Goal: Transaction & Acquisition: Purchase product/service

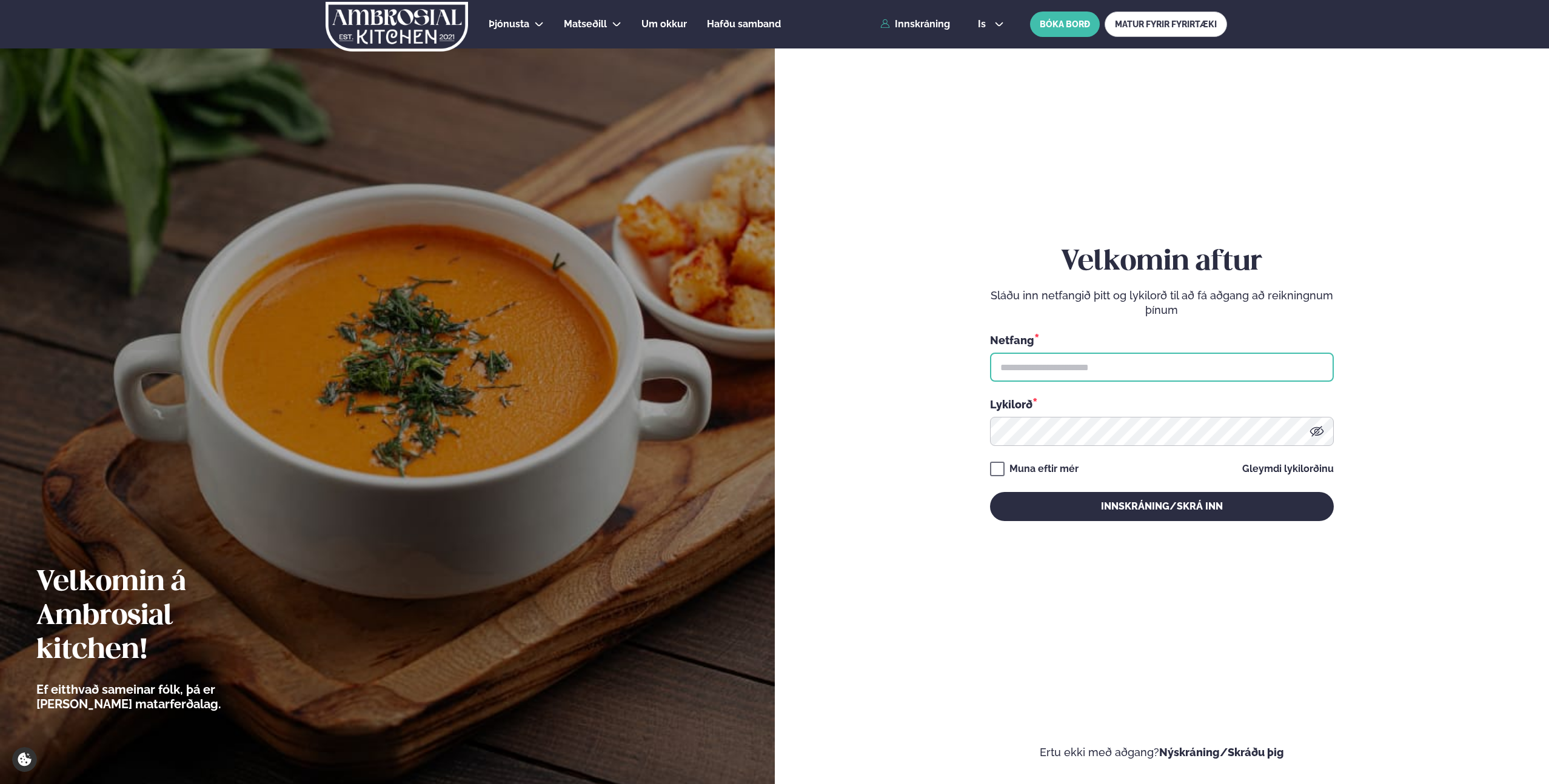
click at [1091, 365] on input "text" at bounding box center [1162, 367] width 344 height 29
type input "**********"
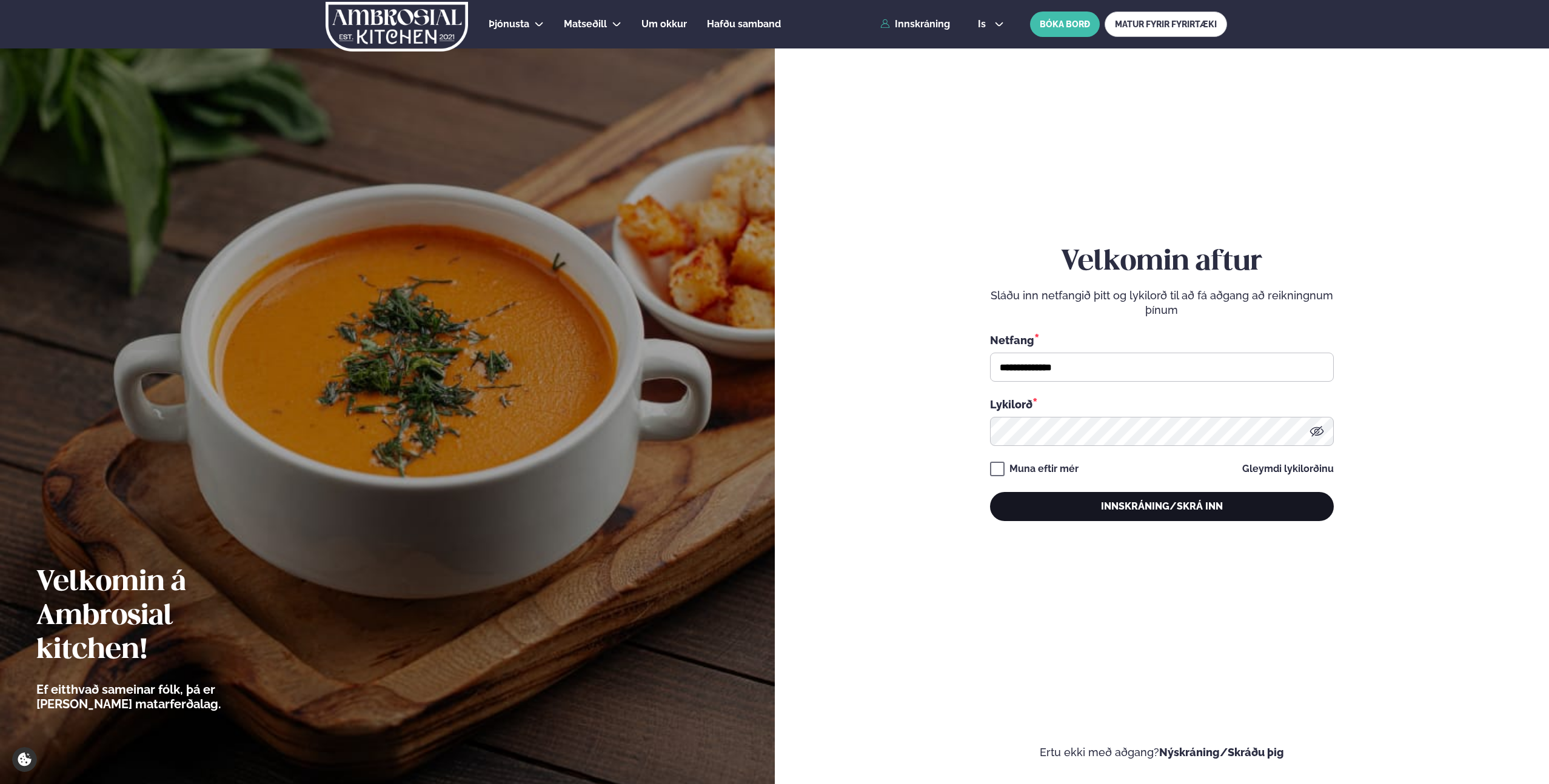
click at [1134, 506] on button "Innskráning/Skrá inn" at bounding box center [1162, 507] width 344 height 29
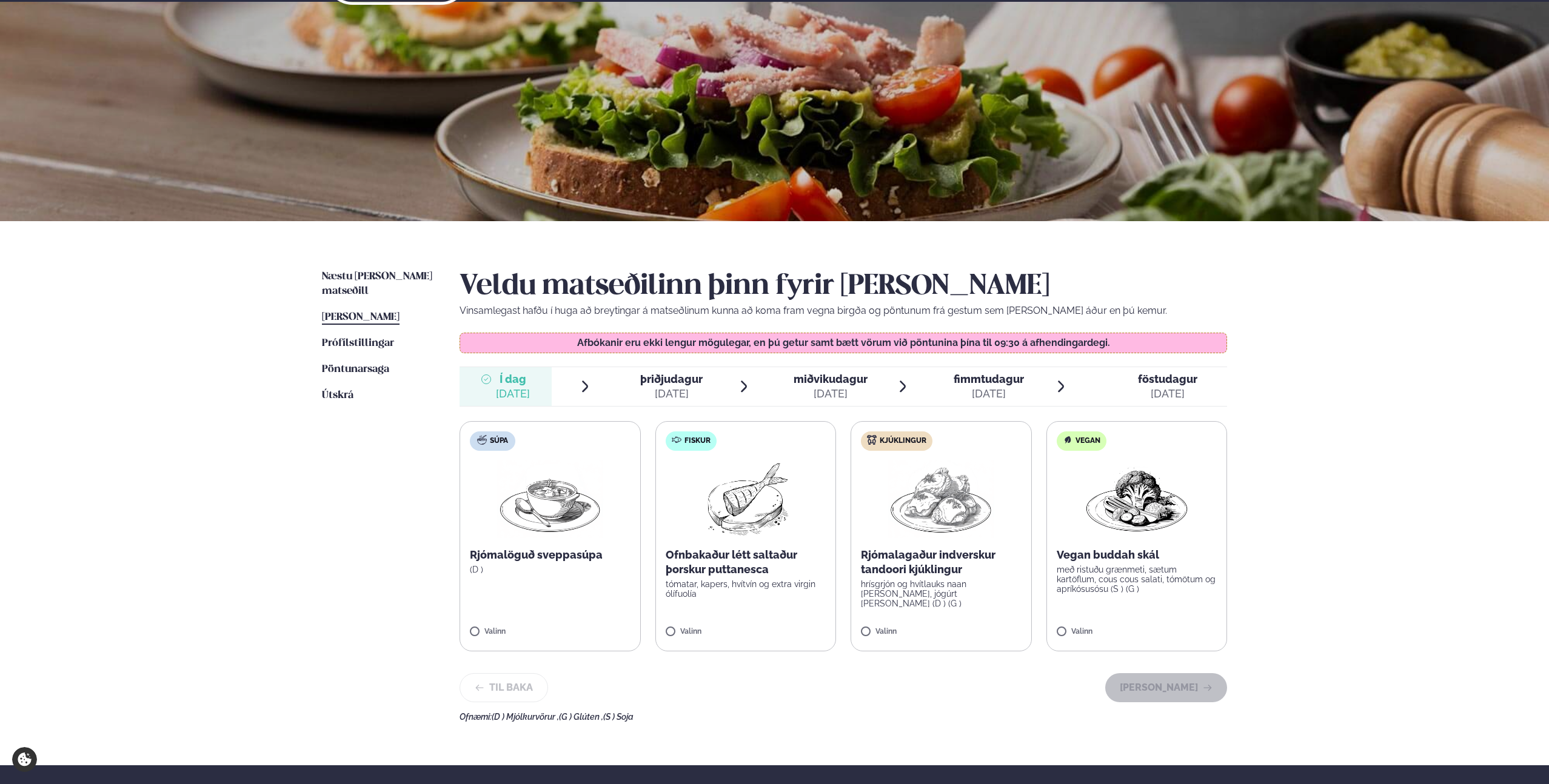
scroll to position [127, 0]
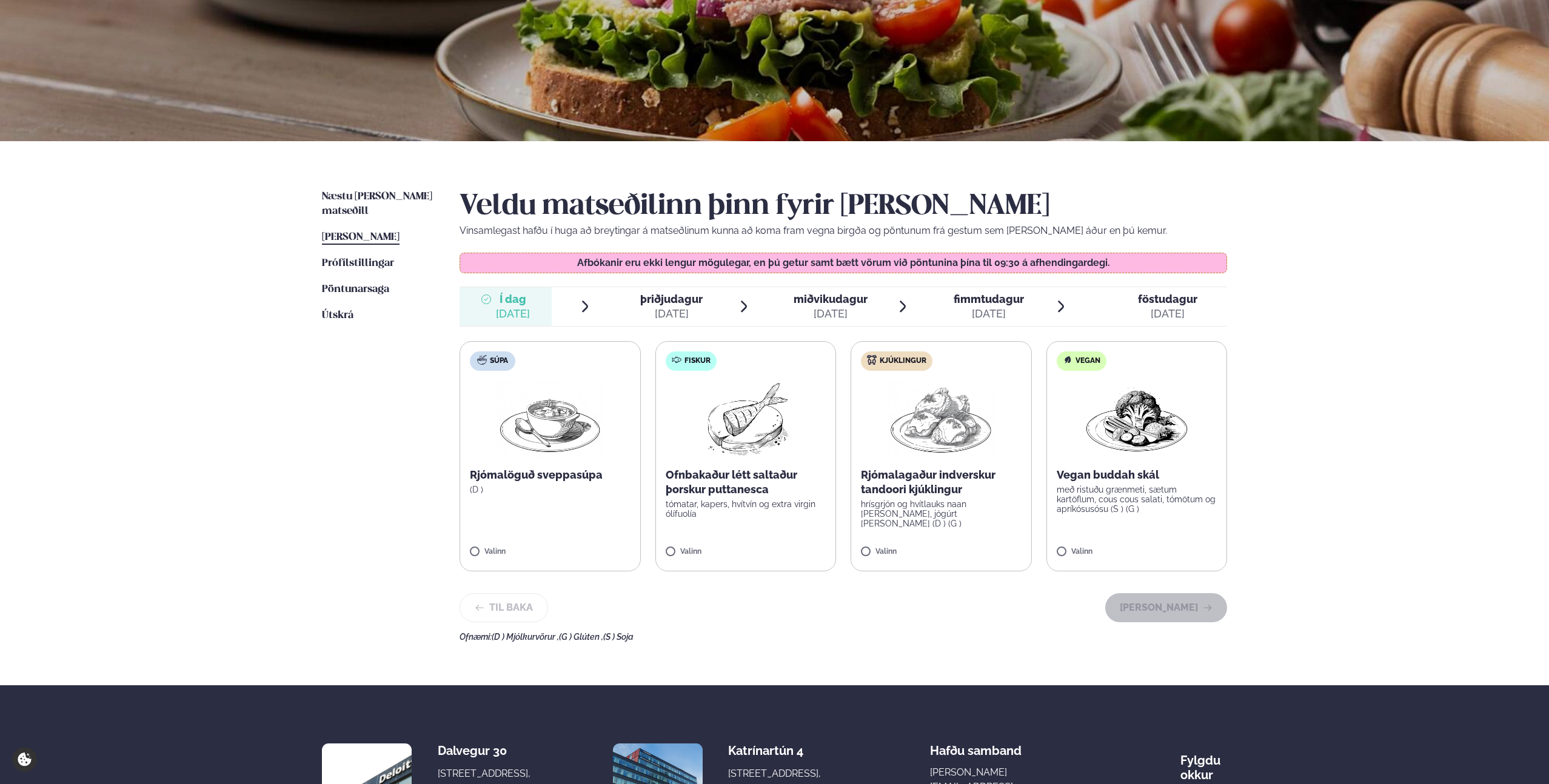
click at [686, 295] on span "þriðjudagur" at bounding box center [671, 299] width 62 height 13
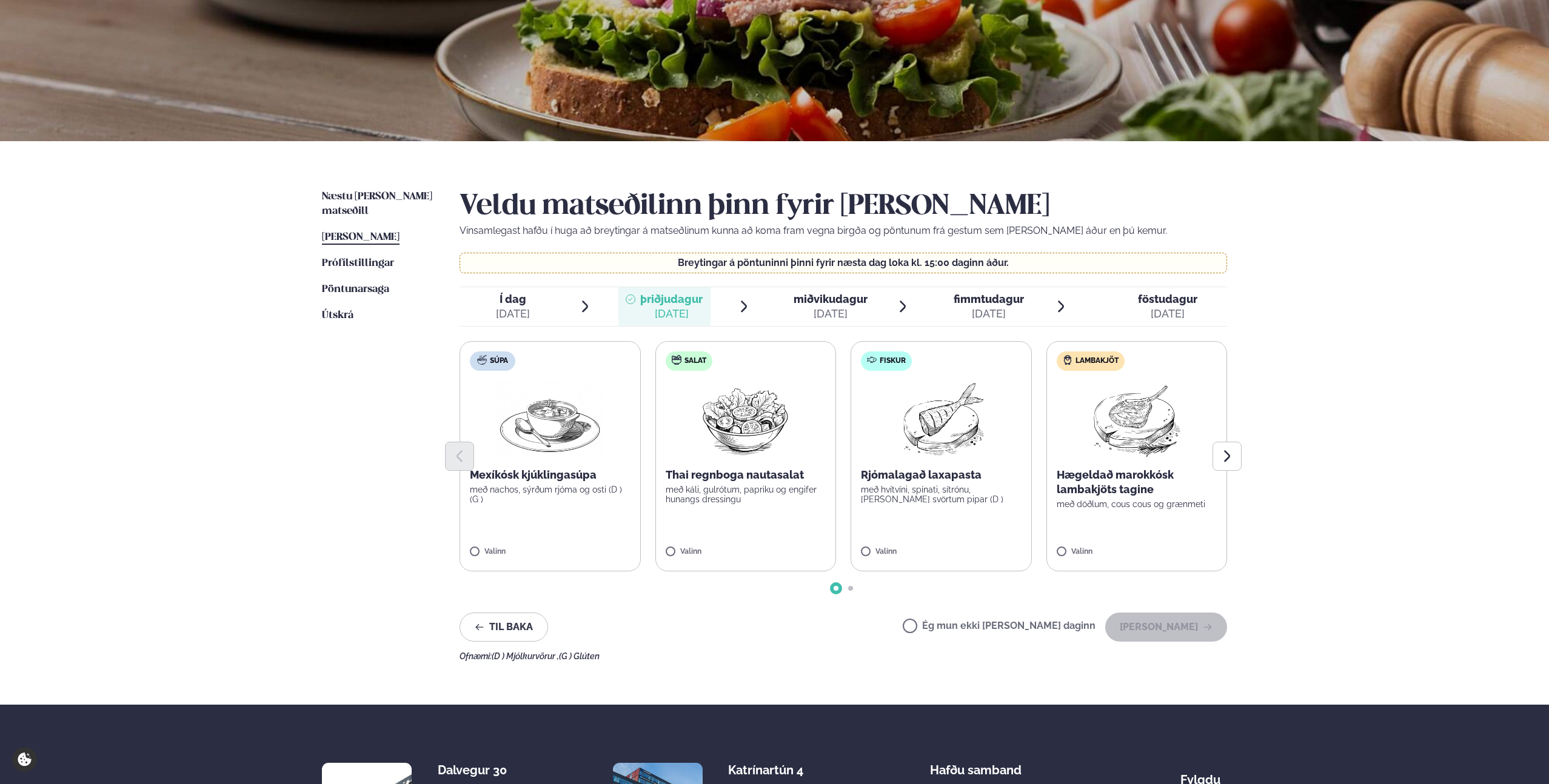
click at [698, 510] on label "Salat Thai regnboga nautasalat með káli, gulrótum, papriku og engifer hunangs d…" at bounding box center [745, 456] width 181 height 230
click at [1165, 623] on button "[PERSON_NAME]" at bounding box center [1166, 627] width 122 height 29
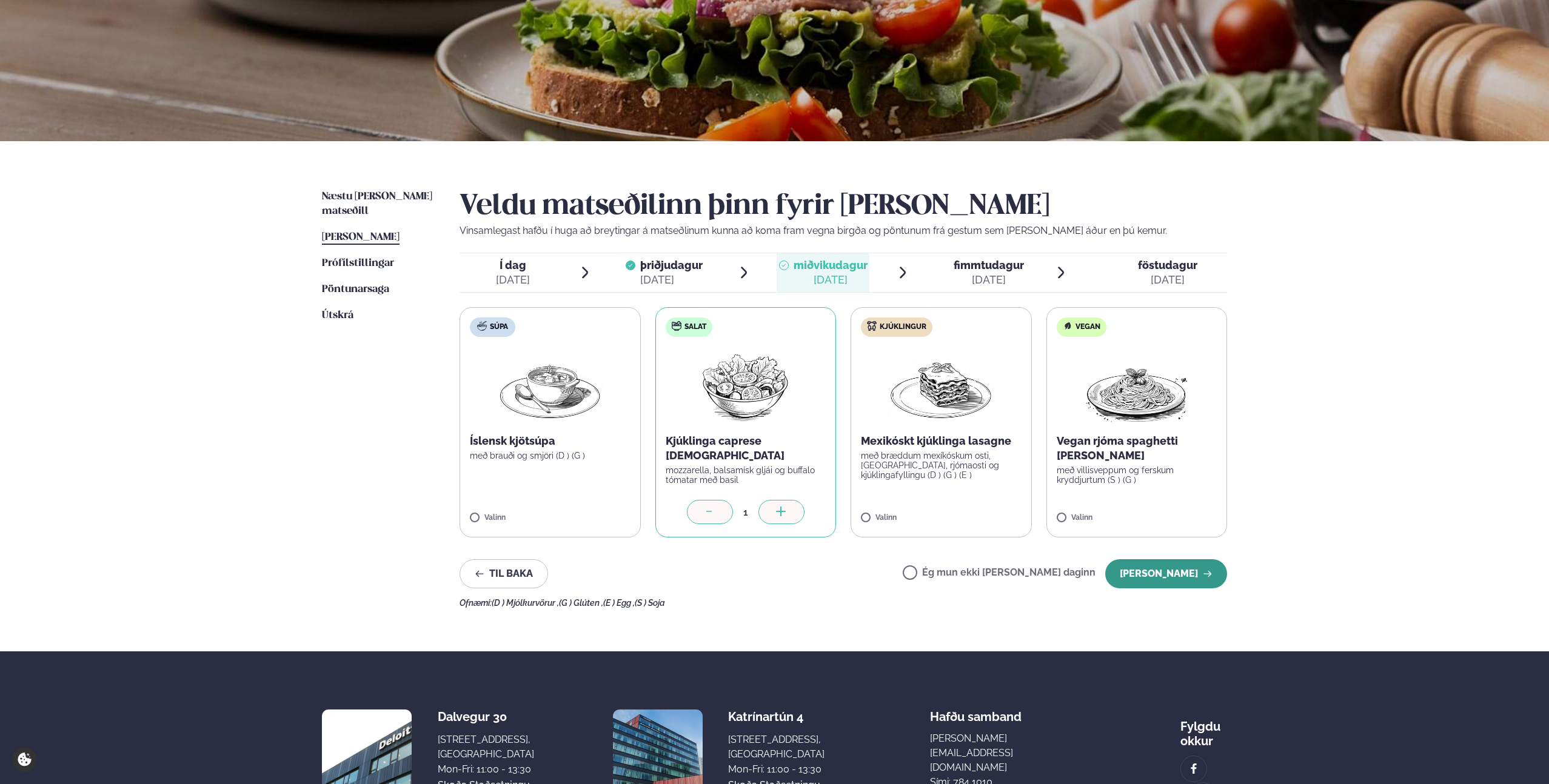
click at [1159, 566] on button "[PERSON_NAME]" at bounding box center [1166, 574] width 122 height 29
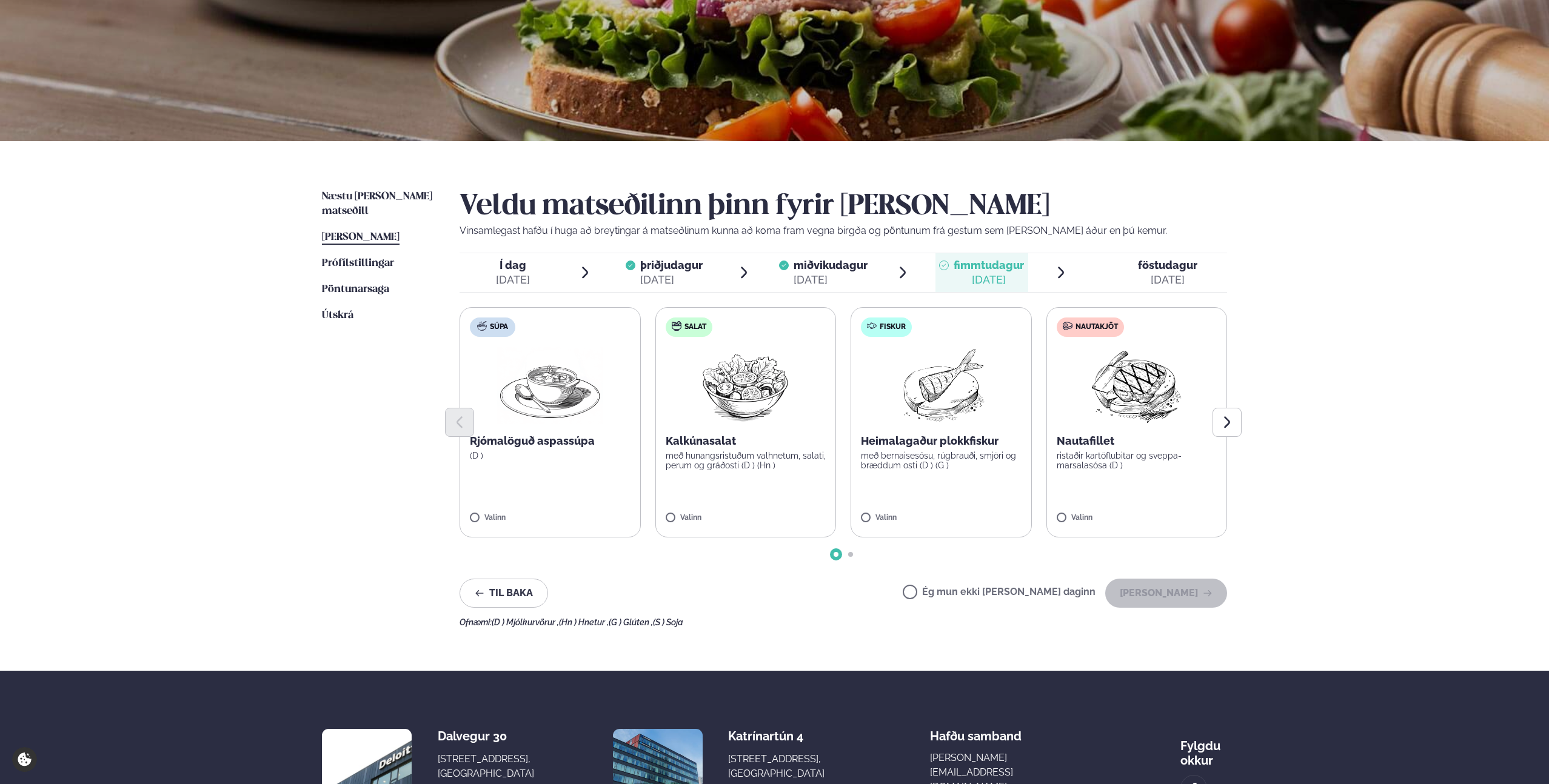
click at [1086, 525] on div "Valinn" at bounding box center [1138, 520] width 161 height 14
click at [1181, 596] on button "[PERSON_NAME]" at bounding box center [1166, 593] width 122 height 29
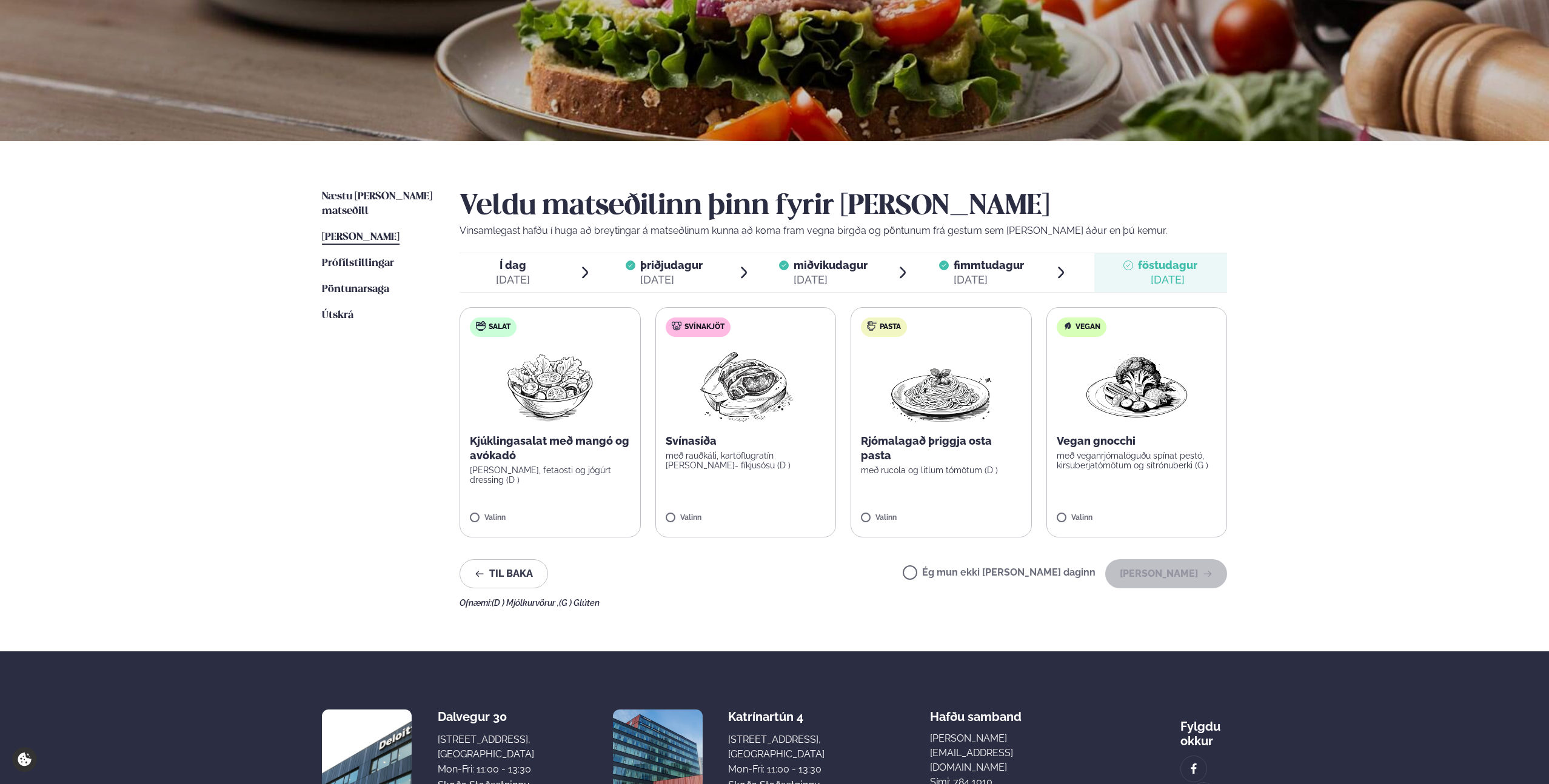
drag, startPoint x: 968, startPoint y: 570, endPoint x: 989, endPoint y: 574, distance: 21.4
click at [968, 570] on label "Ég mun ekki [PERSON_NAME] daginn" at bounding box center [1000, 574] width 193 height 13
click at [1156, 578] on button "[PERSON_NAME]" at bounding box center [1166, 574] width 122 height 29
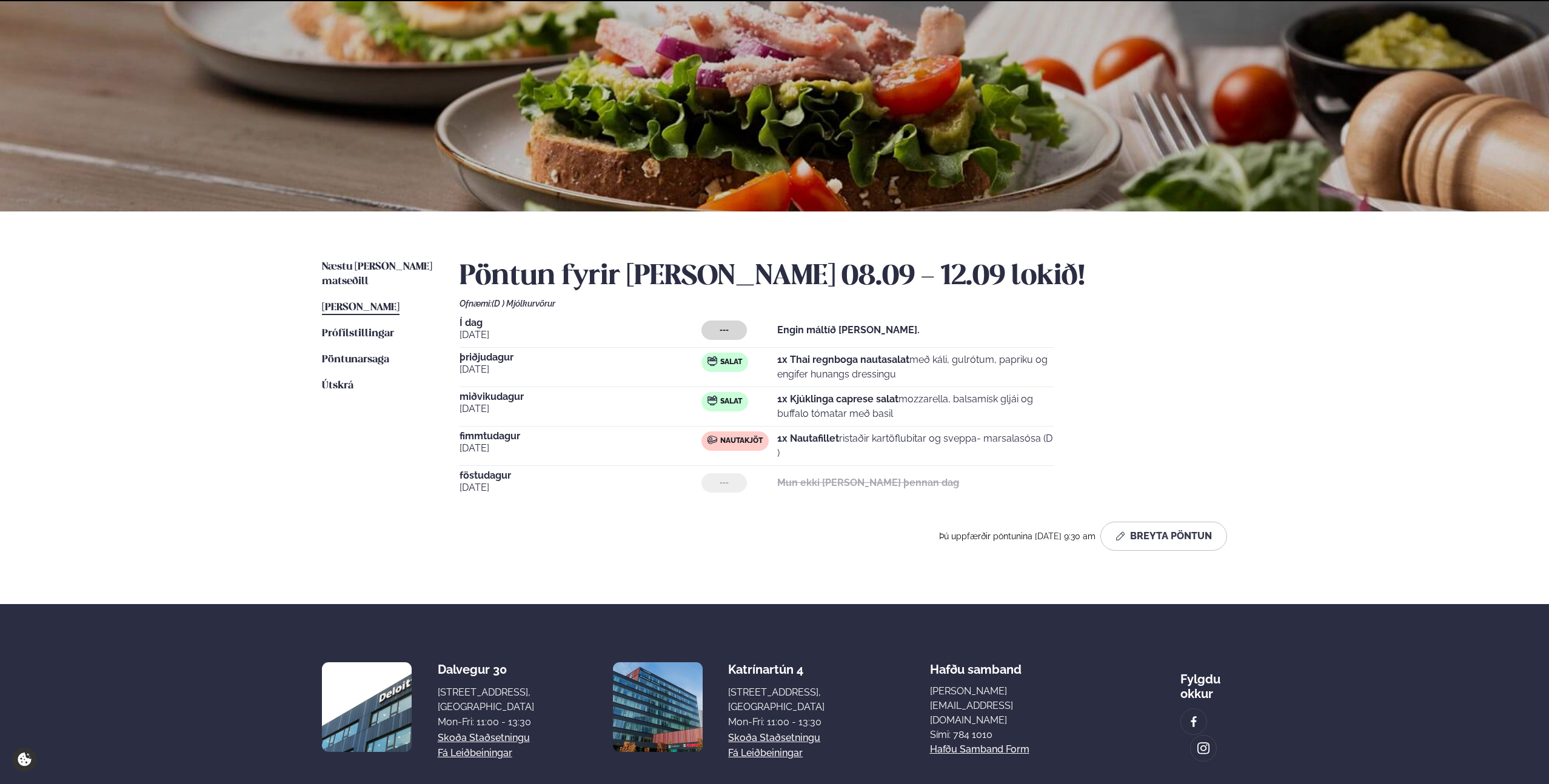
scroll to position [122, 0]
